Goal: Information Seeking & Learning: Learn about a topic

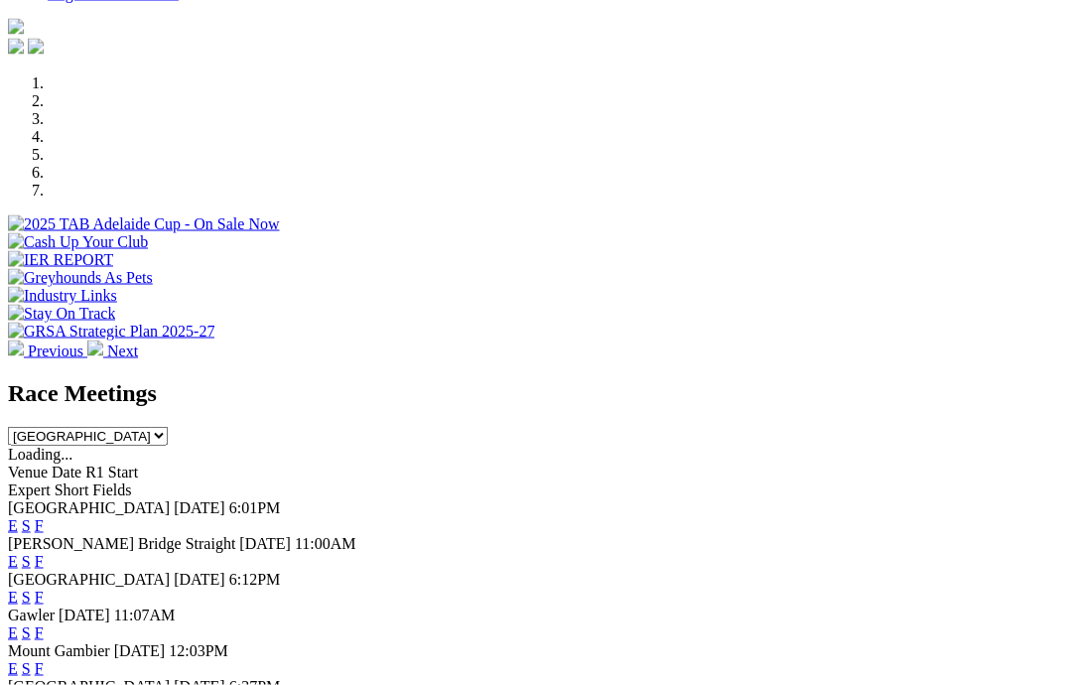
scroll to position [554, 0]
click at [44, 623] on link "F" at bounding box center [39, 631] width 9 height 17
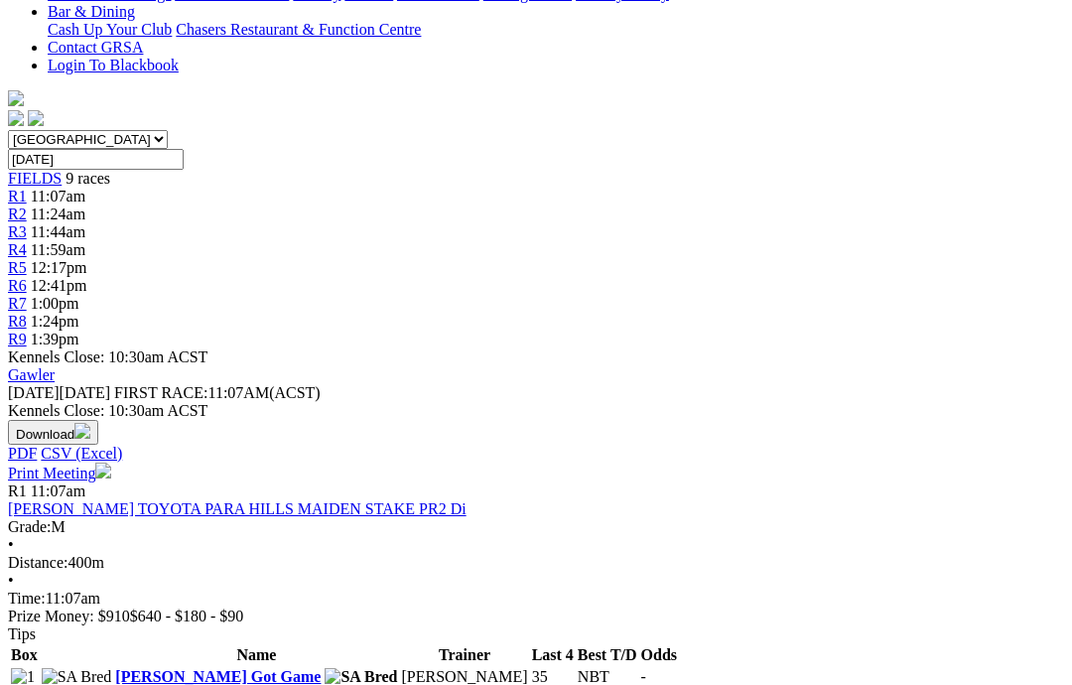
scroll to position [493, 0]
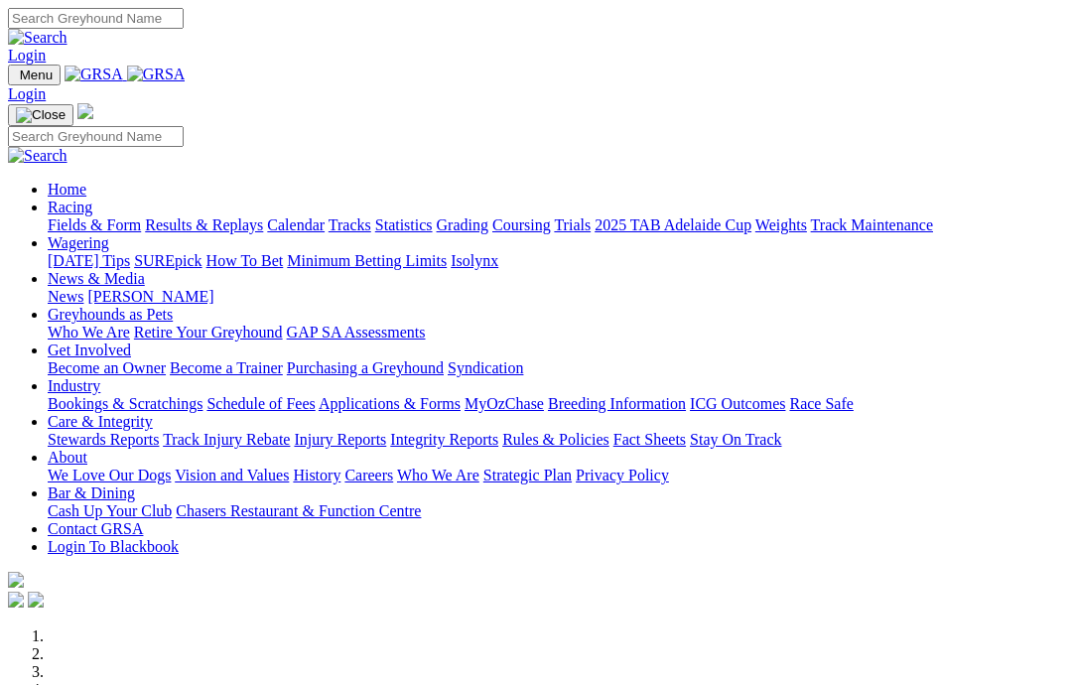
scroll to position [665, 0]
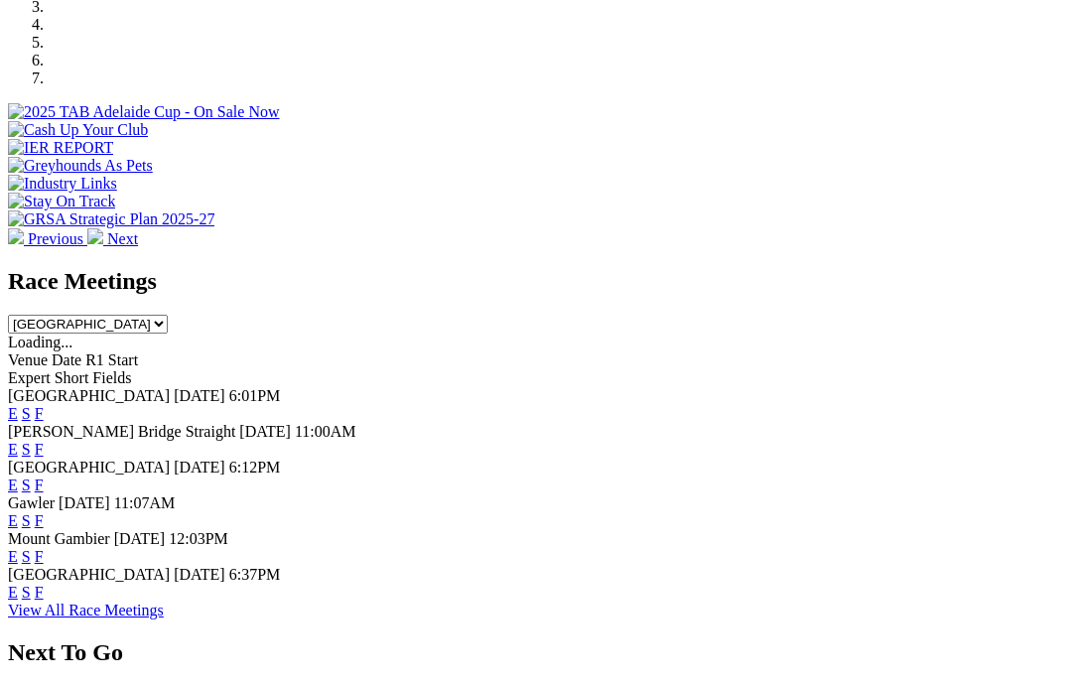
click at [44, 584] on link "F" at bounding box center [39, 592] width 9 height 17
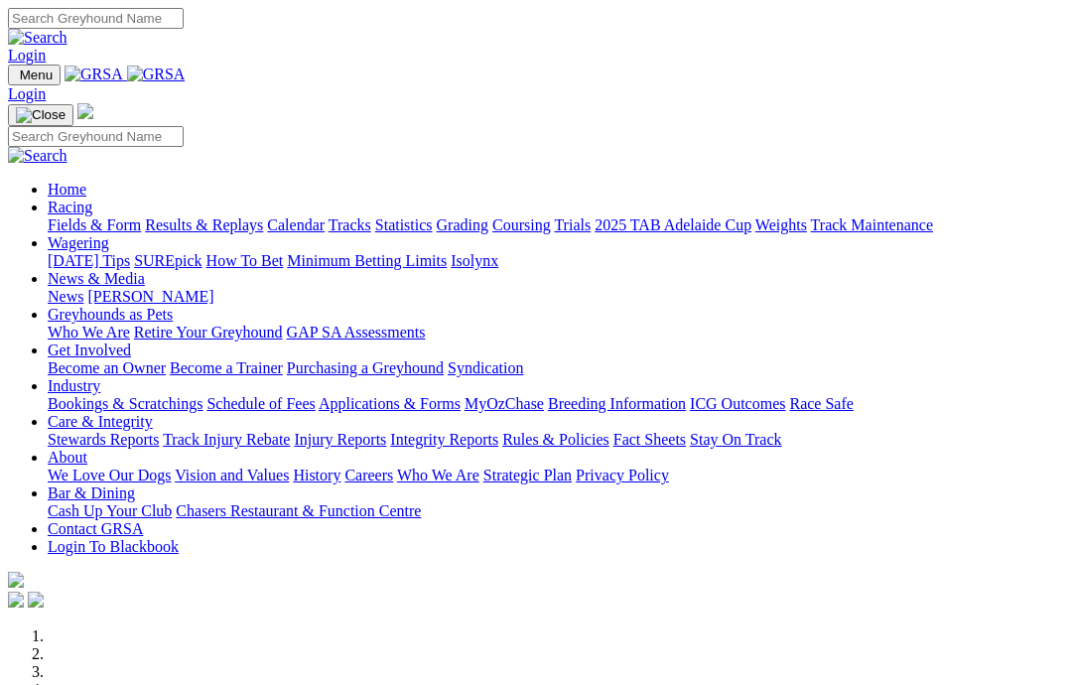
scroll to position [413, 0]
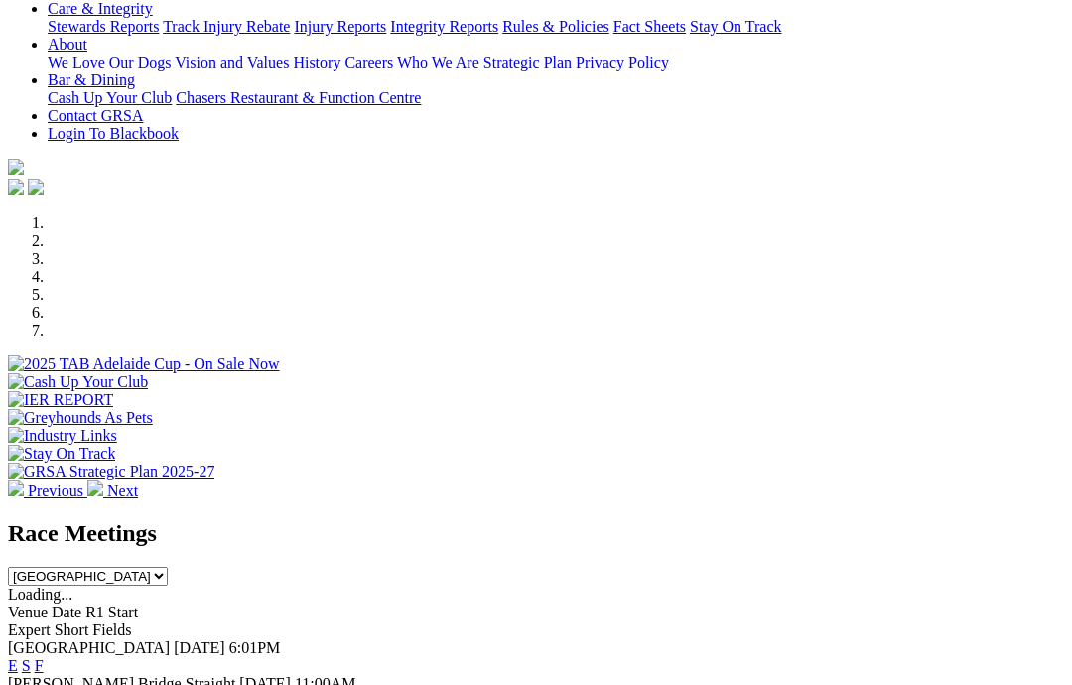
click at [44, 657] on link "F" at bounding box center [39, 665] width 9 height 17
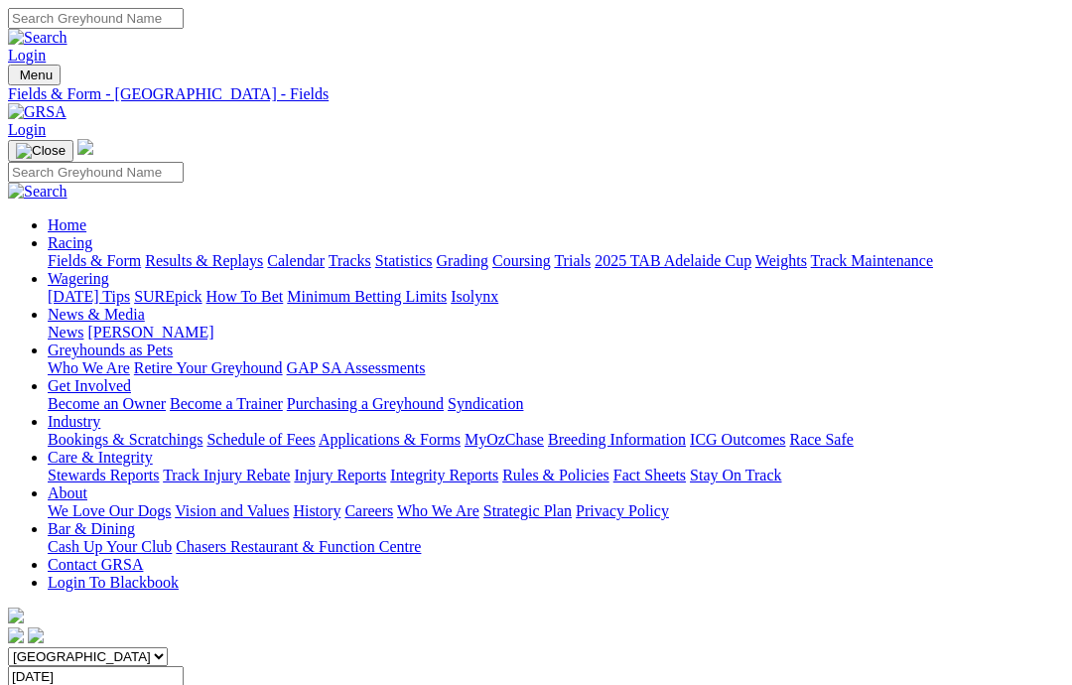
click at [145, 306] on link "News & Media" at bounding box center [96, 314] width 97 height 17
click at [83, 324] on link "News" at bounding box center [66, 332] width 36 height 17
click at [551, 252] on link "Coursing" at bounding box center [521, 260] width 59 height 17
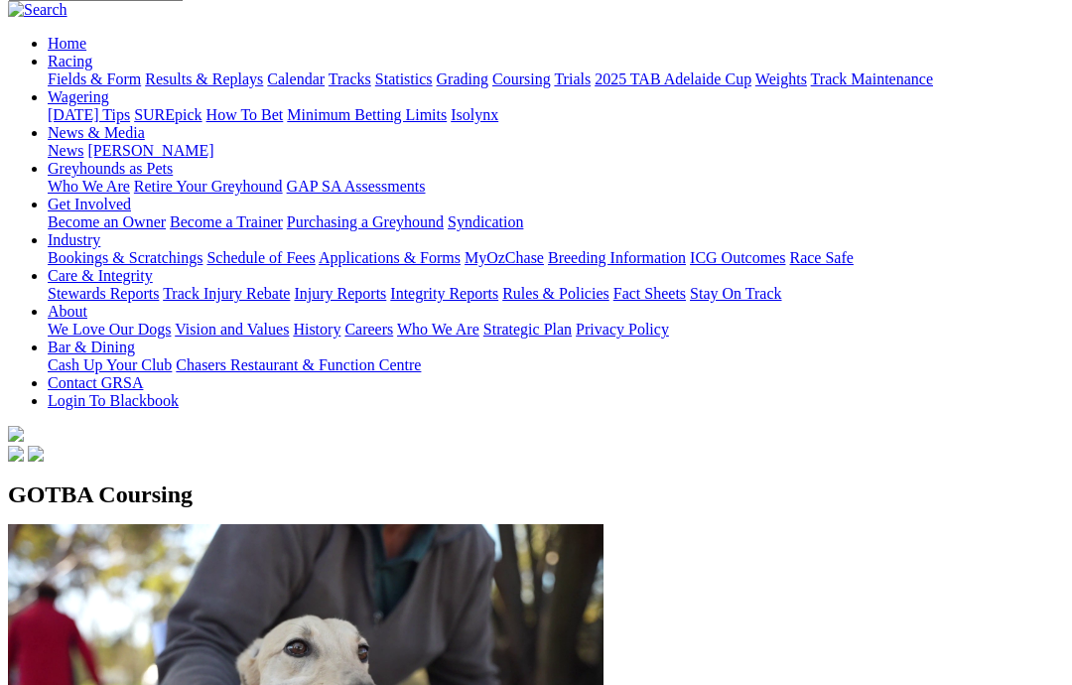
scroll to position [185, 0]
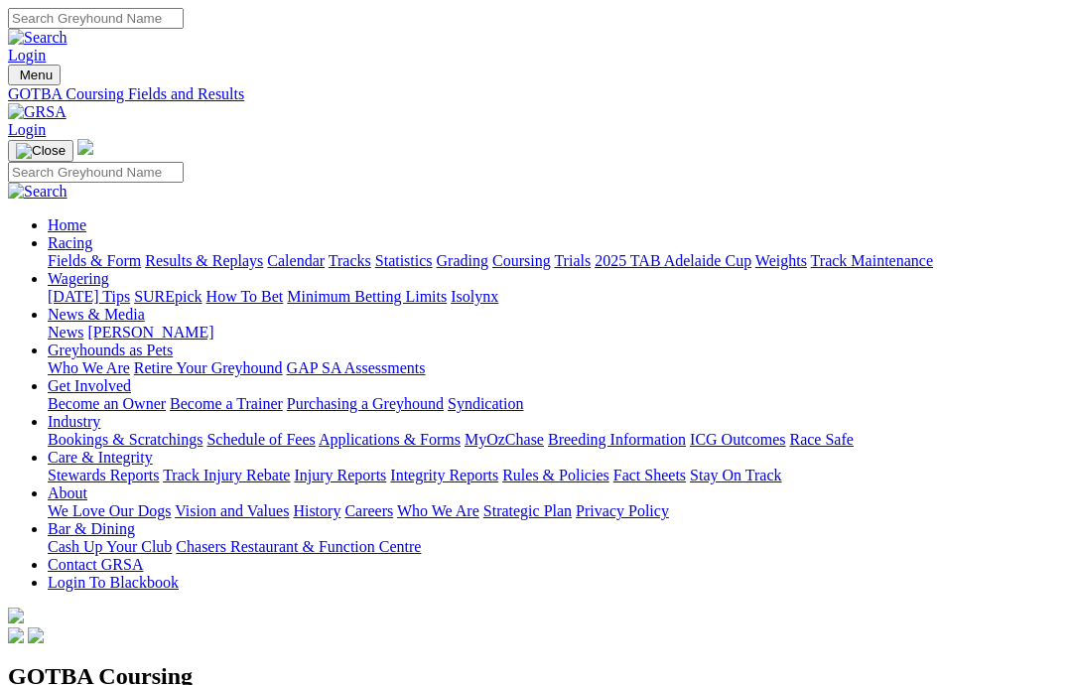
click at [153, 449] on link "Care & Integrity" at bounding box center [100, 457] width 105 height 17
click at [498, 466] on link "Integrity Reports" at bounding box center [444, 474] width 108 height 17
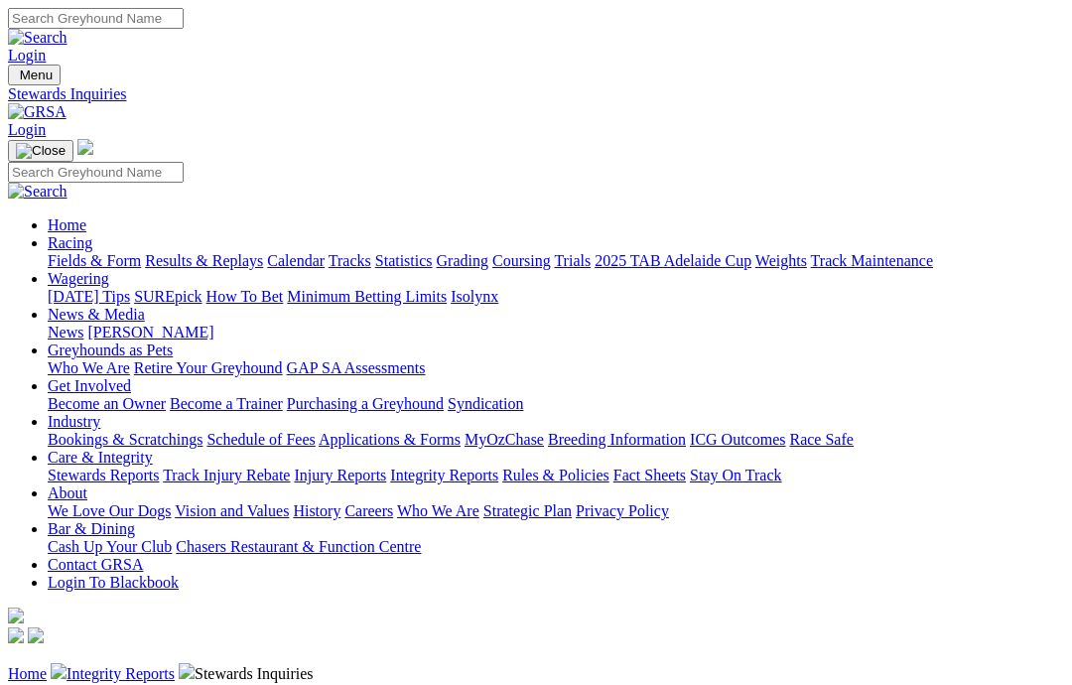
click at [609, 466] on link "Rules & Policies" at bounding box center [555, 474] width 107 height 17
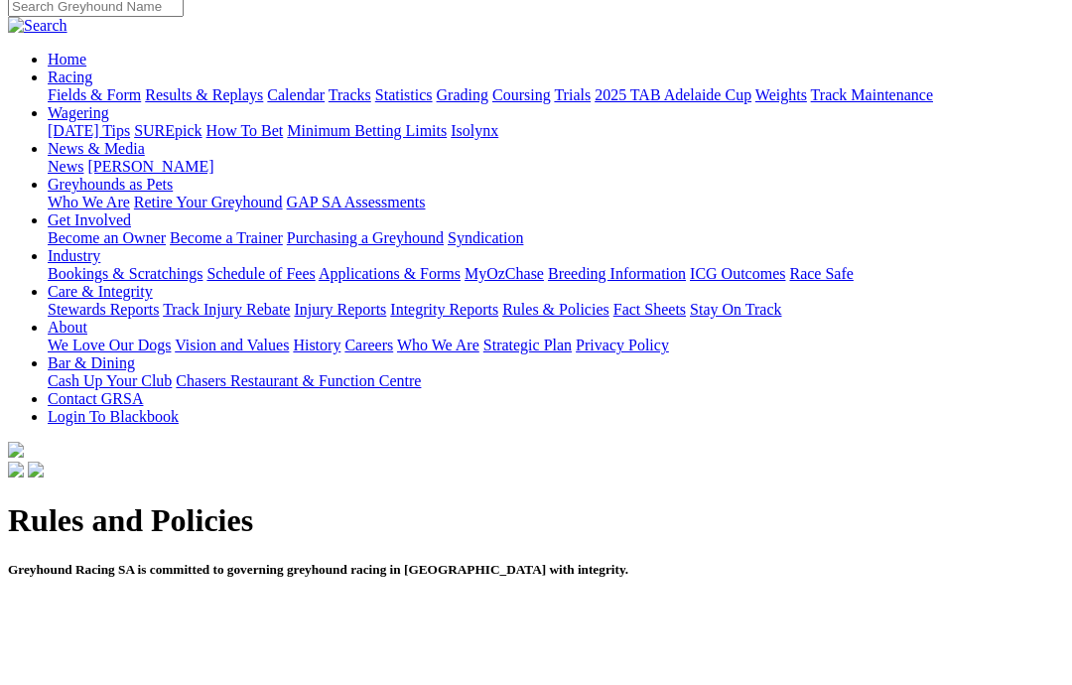
scroll to position [108, 0]
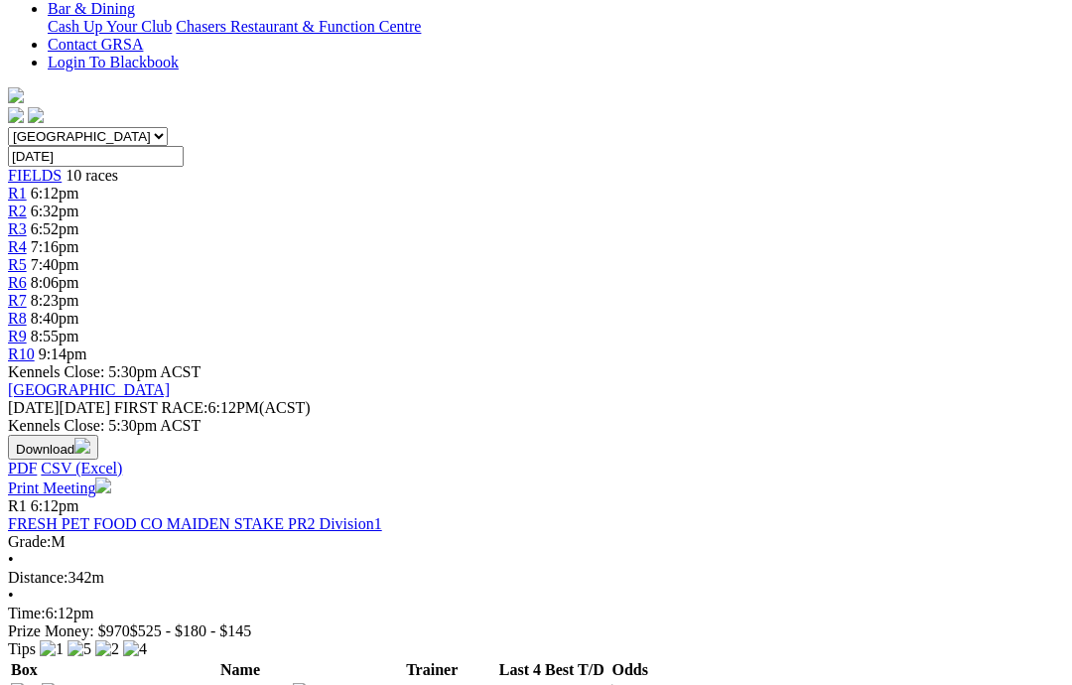
scroll to position [391, 0]
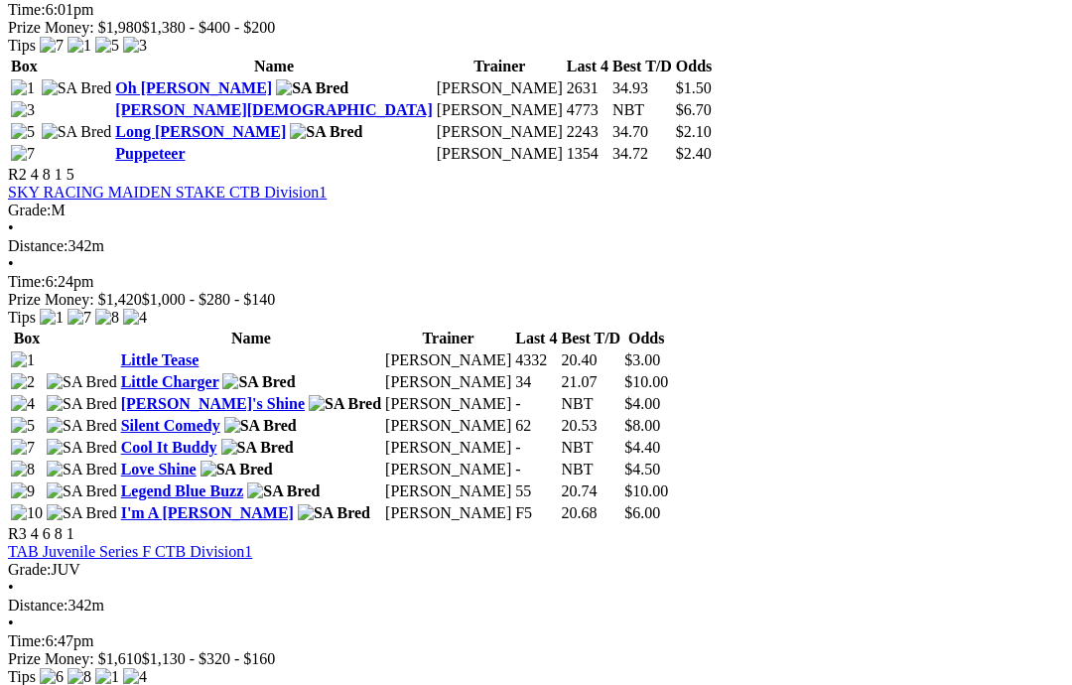
scroll to position [1185, 0]
